Goal: Check status: Check status

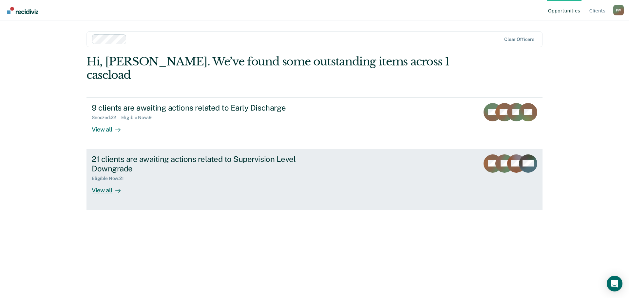
click at [106, 181] on div "View all" at bounding box center [110, 187] width 37 height 13
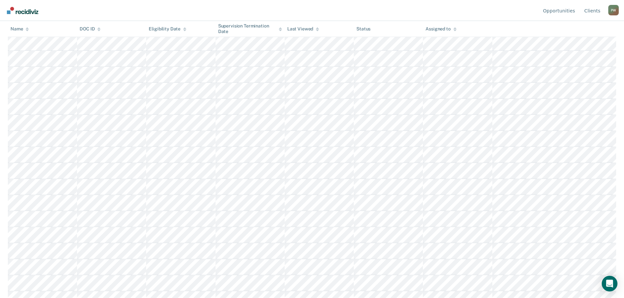
scroll to position [162, 0]
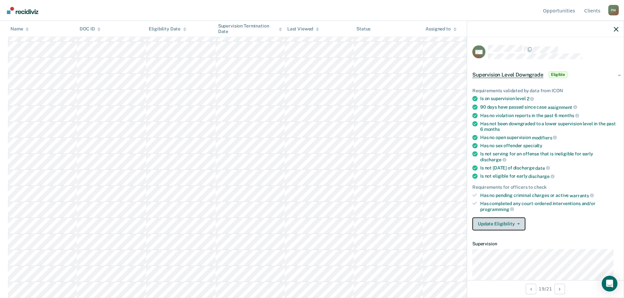
click at [513, 220] on button "Update Eligibility" at bounding box center [498, 223] width 53 height 13
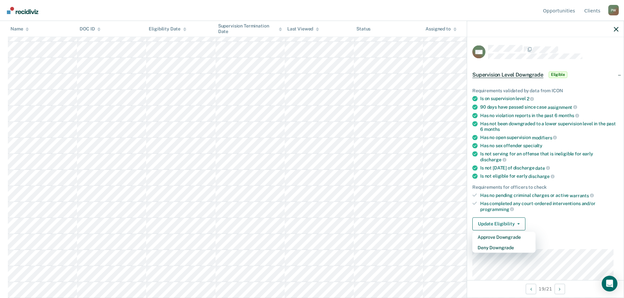
click at [573, 241] on dt "Supervision" at bounding box center [545, 244] width 146 height 6
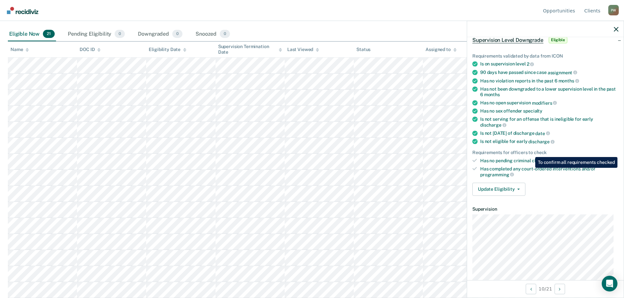
scroll to position [0, 0]
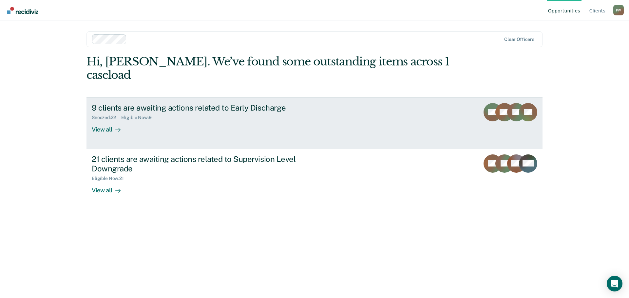
click at [188, 111] on div "9 clients are awaiting actions related to Early Discharge Snoozed : 22 Eligible…" at bounding box center [215, 118] width 246 height 30
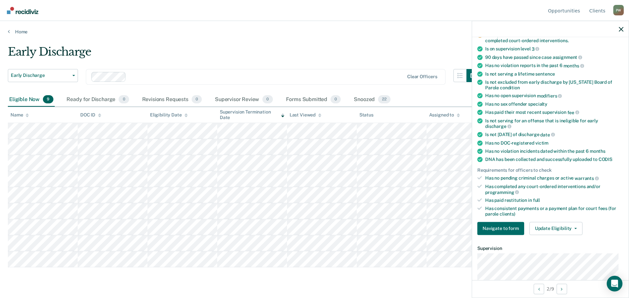
scroll to position [65, 0]
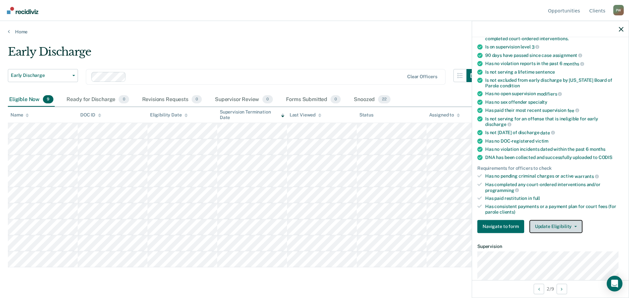
click at [545, 225] on button "Update Eligibility" at bounding box center [555, 226] width 53 height 13
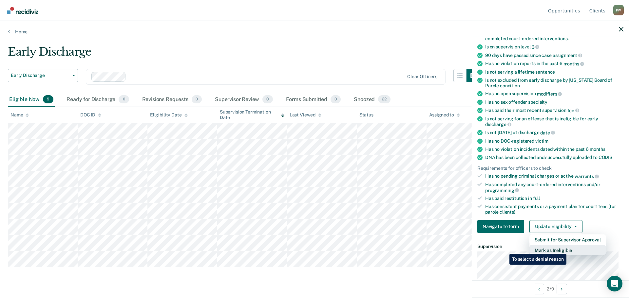
click at [567, 249] on button "Mark as Ineligible" at bounding box center [567, 250] width 77 height 10
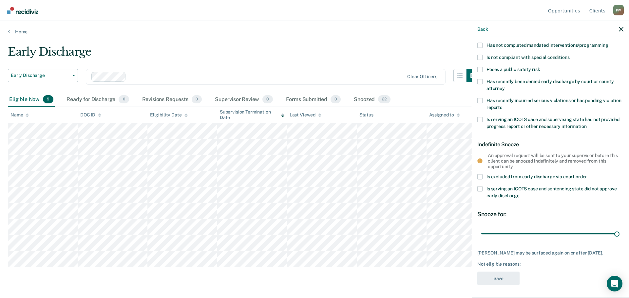
drag, startPoint x: 527, startPoint y: 235, endPoint x: 626, endPoint y: 229, distance: 99.8
type input "90"
click at [619, 229] on input "range" at bounding box center [550, 233] width 138 height 11
click at [480, 177] on span at bounding box center [479, 177] width 5 height 5
click at [587, 175] on input "Is excluded from early discharge via court order" at bounding box center [587, 175] width 0 height 0
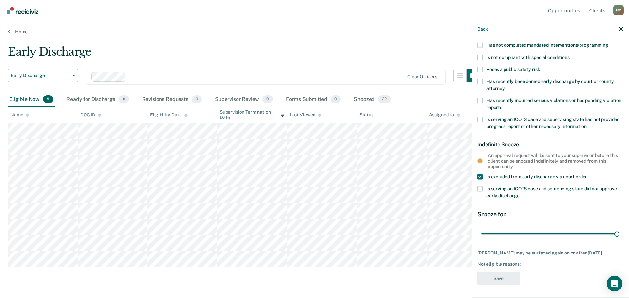
scroll to position [23, 0]
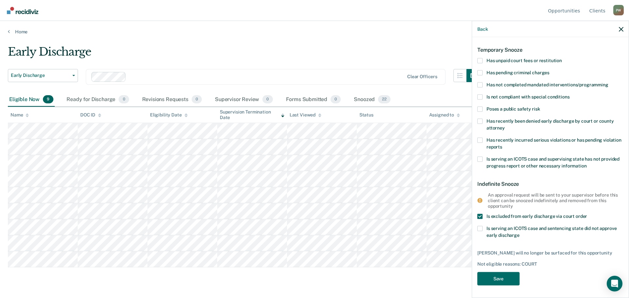
click at [479, 216] on span at bounding box center [479, 216] width 5 height 5
click at [587, 214] on input "Is excluded from early discharge via court order" at bounding box center [587, 214] width 0 height 0
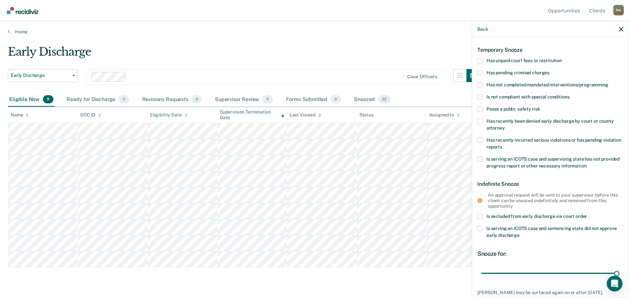
click at [479, 227] on span at bounding box center [479, 228] width 5 height 5
click at [519, 233] on input "Is serving an ICOTS case and sentencing state did not approve early discharge" at bounding box center [519, 233] width 0 height 0
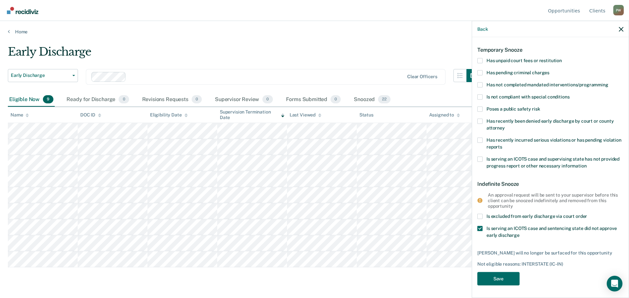
click at [480, 229] on span at bounding box center [479, 228] width 5 height 5
click at [519, 233] on input "Is serving an ICOTS case and sentencing state did not approve early discharge" at bounding box center [519, 233] width 0 height 0
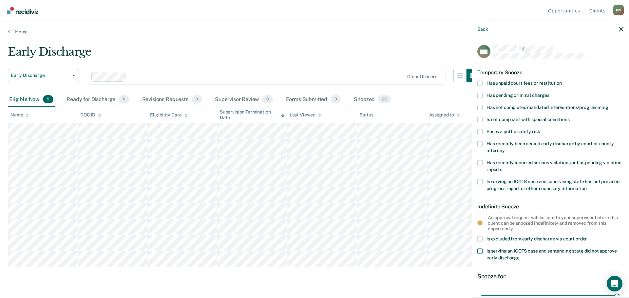
scroll to position [0, 0]
click at [479, 120] on span at bounding box center [479, 119] width 5 height 5
click at [569, 117] on input "Is not compliant with special conditions" at bounding box center [569, 117] width 0 height 0
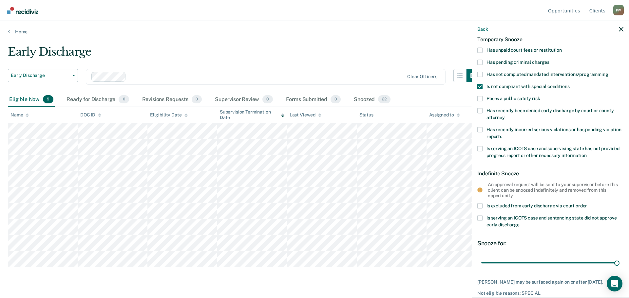
scroll to position [63, 0]
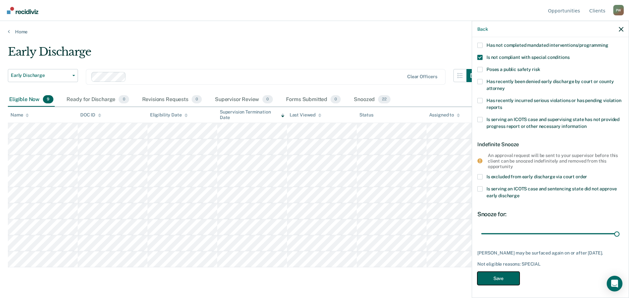
click at [488, 277] on button "Save" at bounding box center [498, 278] width 42 height 13
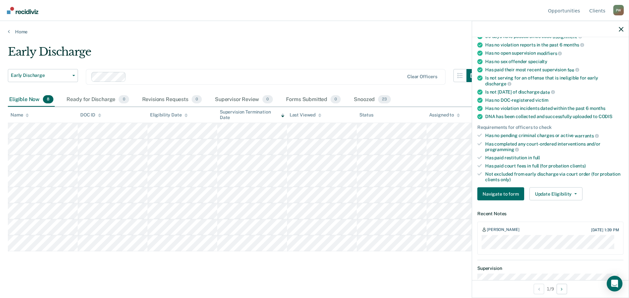
scroll to position [82, 0]
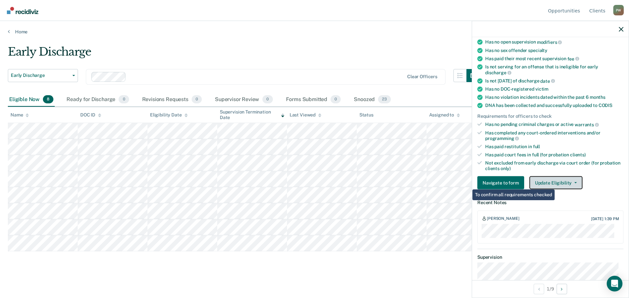
click at [555, 183] on button "Update Eligibility" at bounding box center [555, 182] width 53 height 13
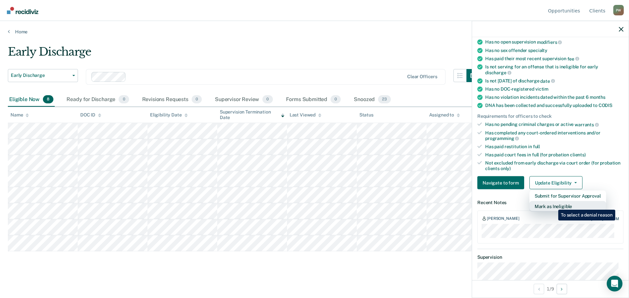
click at [553, 205] on button "Mark as Ineligible" at bounding box center [567, 206] width 77 height 10
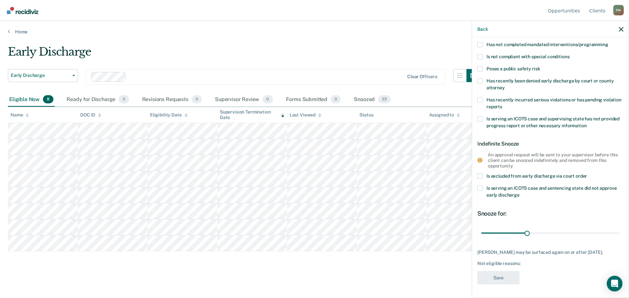
scroll to position [3, 0]
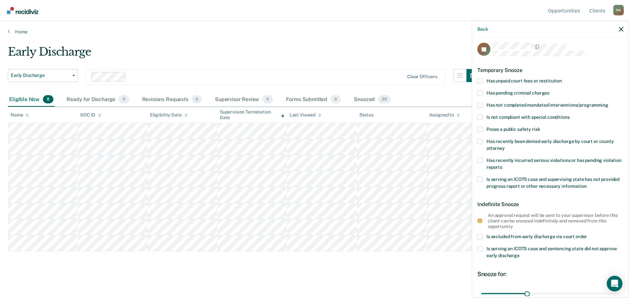
click at [481, 104] on span at bounding box center [479, 104] width 5 height 5
click at [608, 102] on input "Has not completed mandated interventions/programming" at bounding box center [608, 102] width 0 height 0
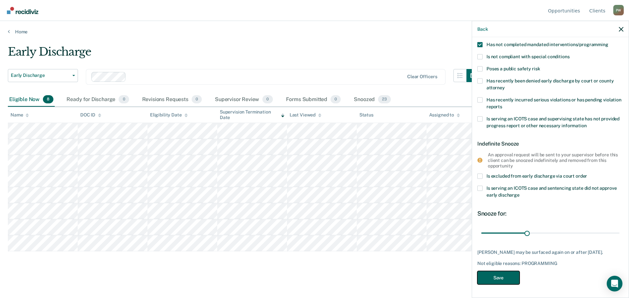
click at [495, 277] on button "Save" at bounding box center [498, 277] width 42 height 13
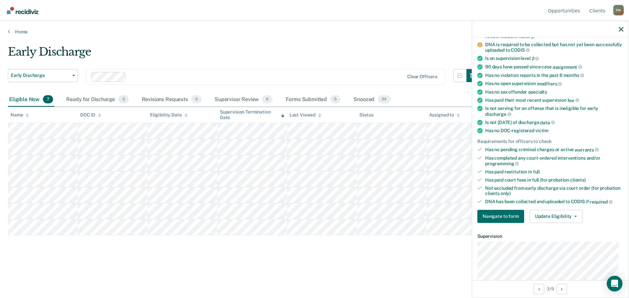
scroll to position [95, 0]
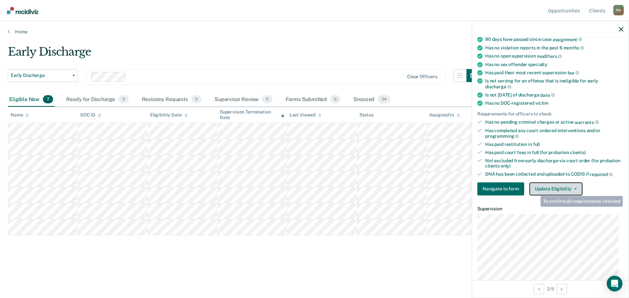
click at [548, 189] on button "Update Eligibility" at bounding box center [555, 188] width 53 height 13
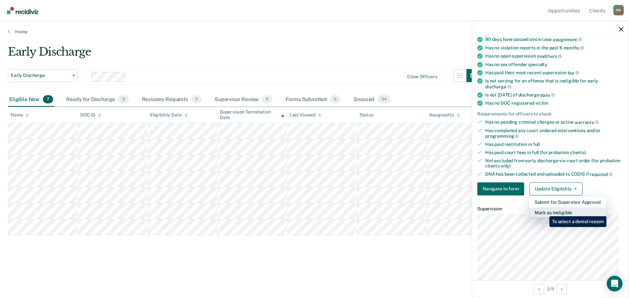
click at [544, 212] on button "Mark as Ineligible" at bounding box center [567, 212] width 77 height 10
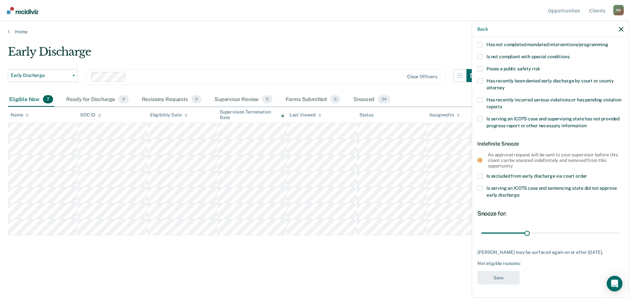
click at [478, 97] on span at bounding box center [479, 99] width 5 height 5
click at [502, 104] on input "Has recently incurred serious violations or has pending violation reports" at bounding box center [502, 104] width 0 height 0
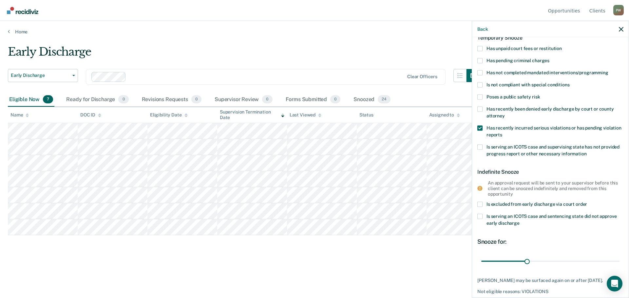
scroll to position [0, 0]
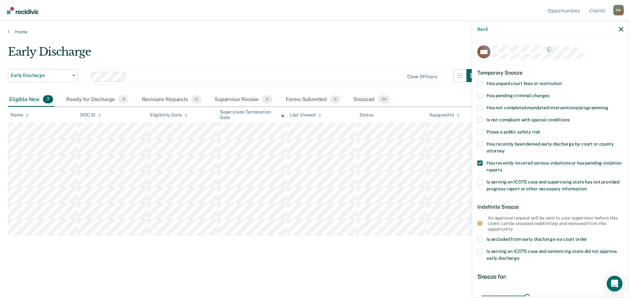
click at [477, 96] on span at bounding box center [479, 95] width 5 height 5
click at [549, 93] on input "Has pending criminal charges" at bounding box center [549, 93] width 0 height 0
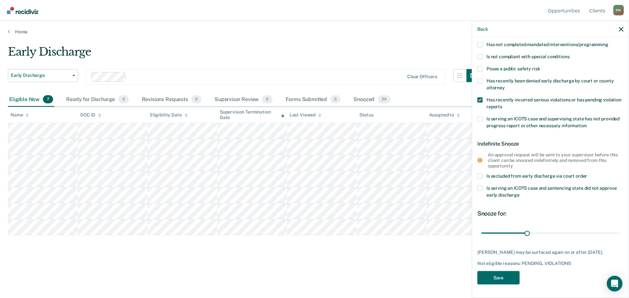
scroll to position [68, 0]
drag, startPoint x: 525, startPoint y: 228, endPoint x: 612, endPoint y: 226, distance: 87.1
type input "90"
click at [612, 228] on input "range" at bounding box center [550, 233] width 138 height 11
click at [501, 276] on button "Save" at bounding box center [498, 277] width 42 height 13
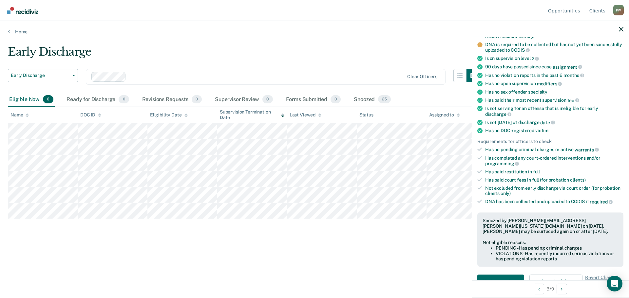
scroll to position [40, 0]
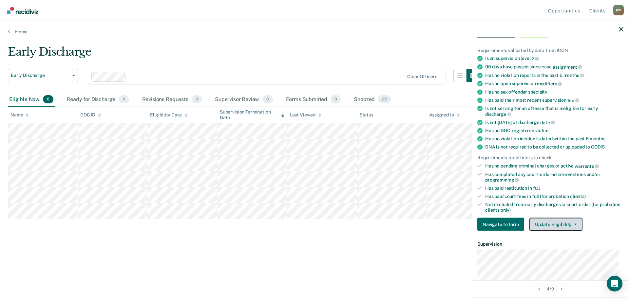
click at [563, 222] on button "Update Eligibility" at bounding box center [555, 224] width 53 height 13
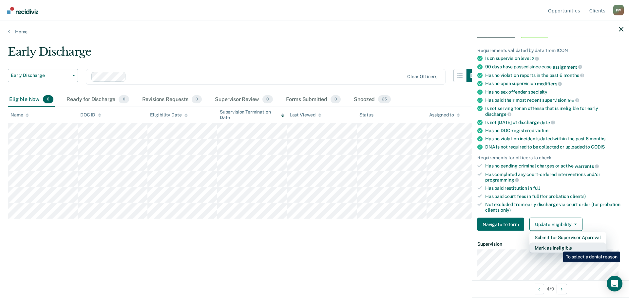
click at [558, 247] on button "Mark as Ineligible" at bounding box center [567, 248] width 77 height 10
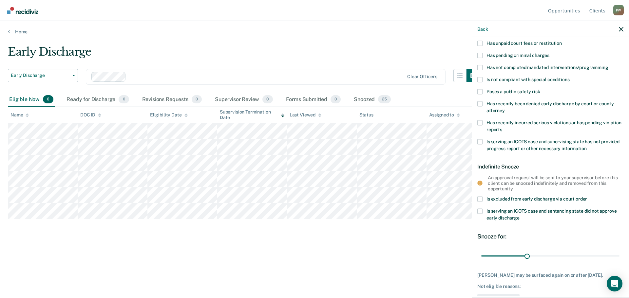
click at [481, 41] on span at bounding box center [479, 43] width 5 height 5
click at [562, 41] on input "Has unpaid court fees or restitution" at bounding box center [562, 41] width 0 height 0
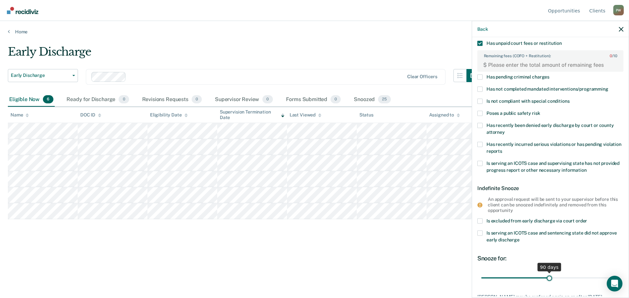
drag, startPoint x: 503, startPoint y: 278, endPoint x: 547, endPoint y: 277, distance: 43.6
type input "90"
click at [547, 277] on input "range" at bounding box center [550, 277] width 138 height 11
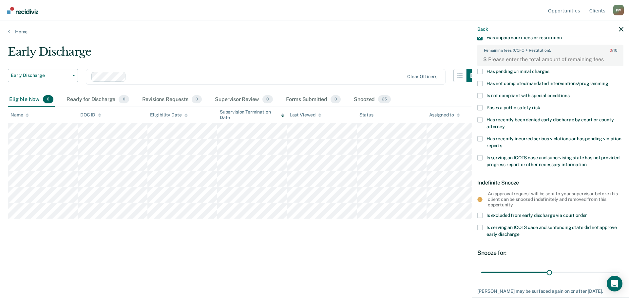
scroll to position [90, 0]
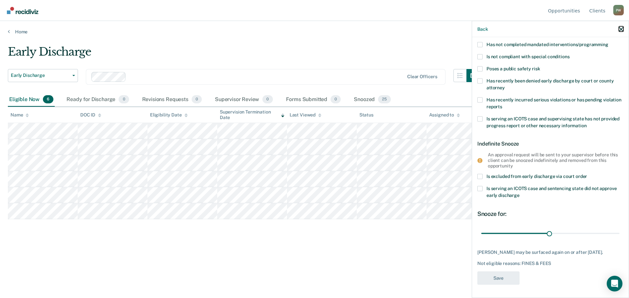
click at [620, 29] on icon "button" at bounding box center [621, 29] width 5 height 5
